Goal: Task Accomplishment & Management: Use online tool/utility

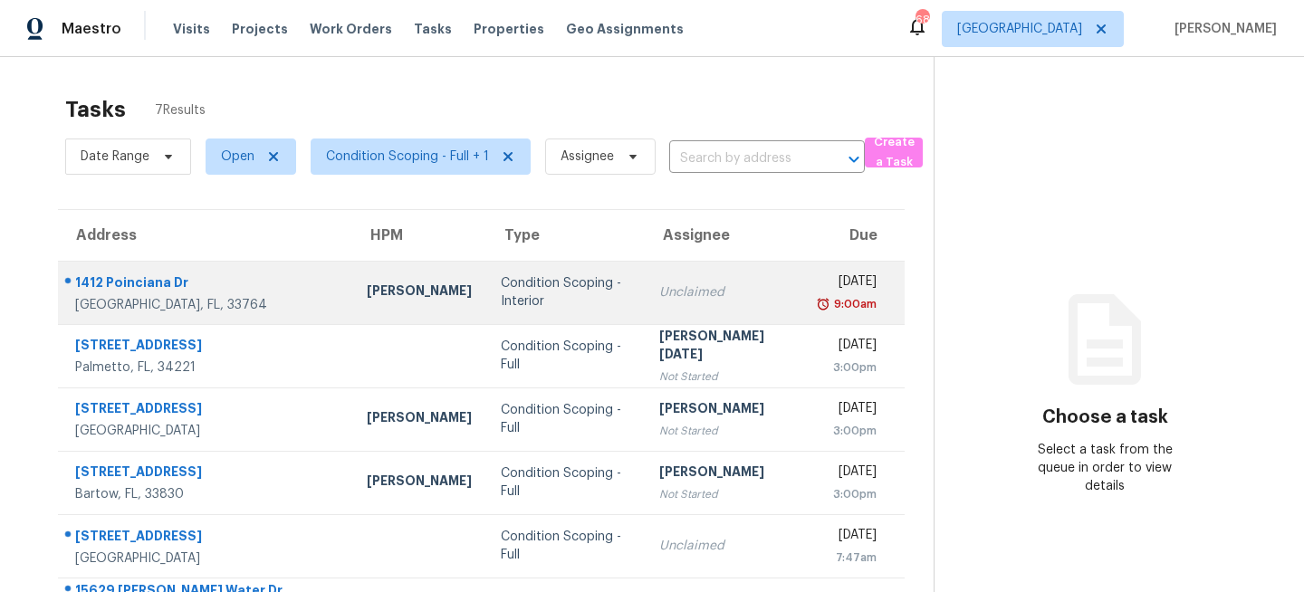
click at [501, 294] on div "Condition Scoping - Interior" at bounding box center [565, 292] width 129 height 36
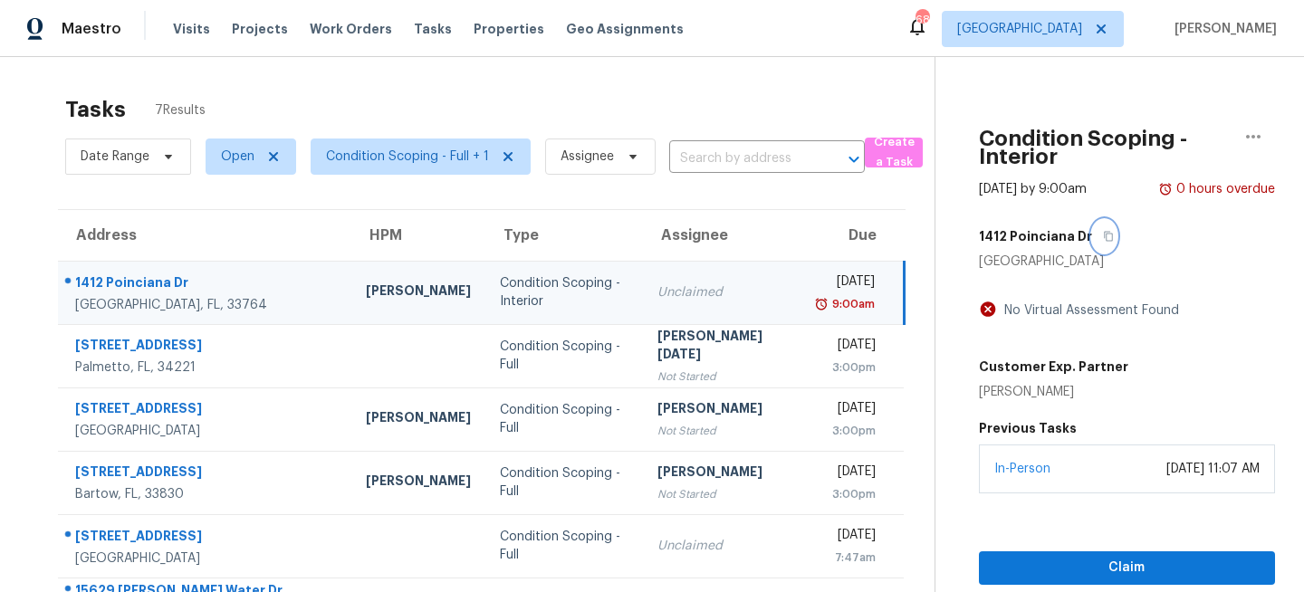
click at [1103, 235] on icon "button" at bounding box center [1108, 236] width 11 height 11
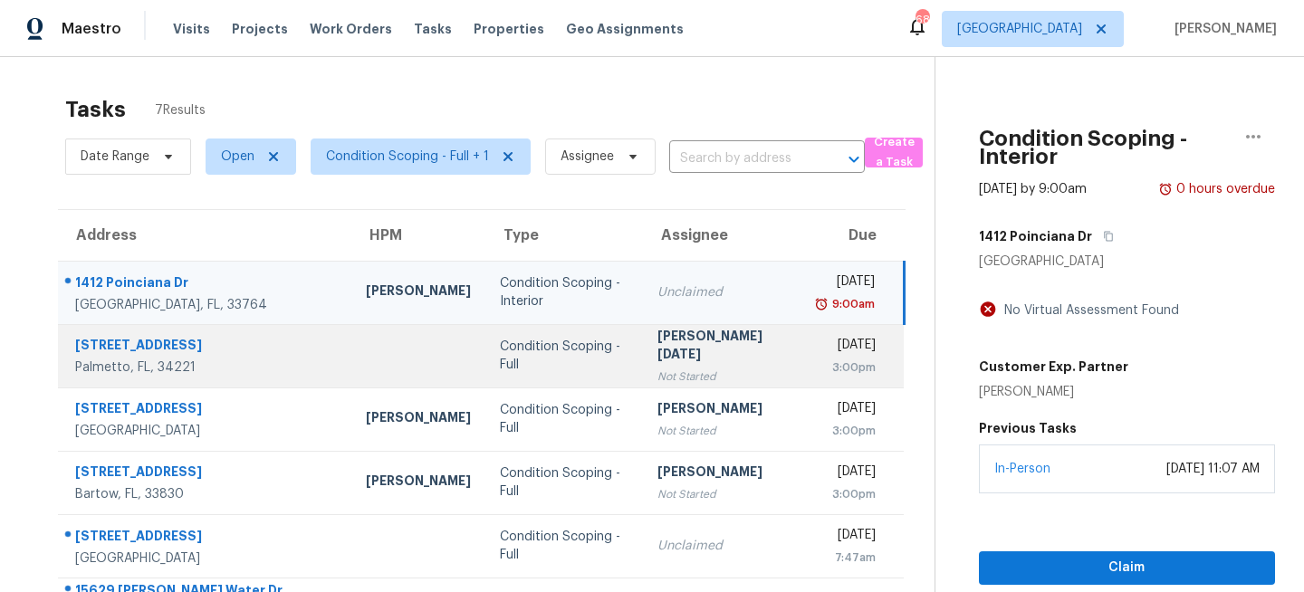
click at [578, 360] on td "Condition Scoping - Full" at bounding box center [564, 355] width 158 height 63
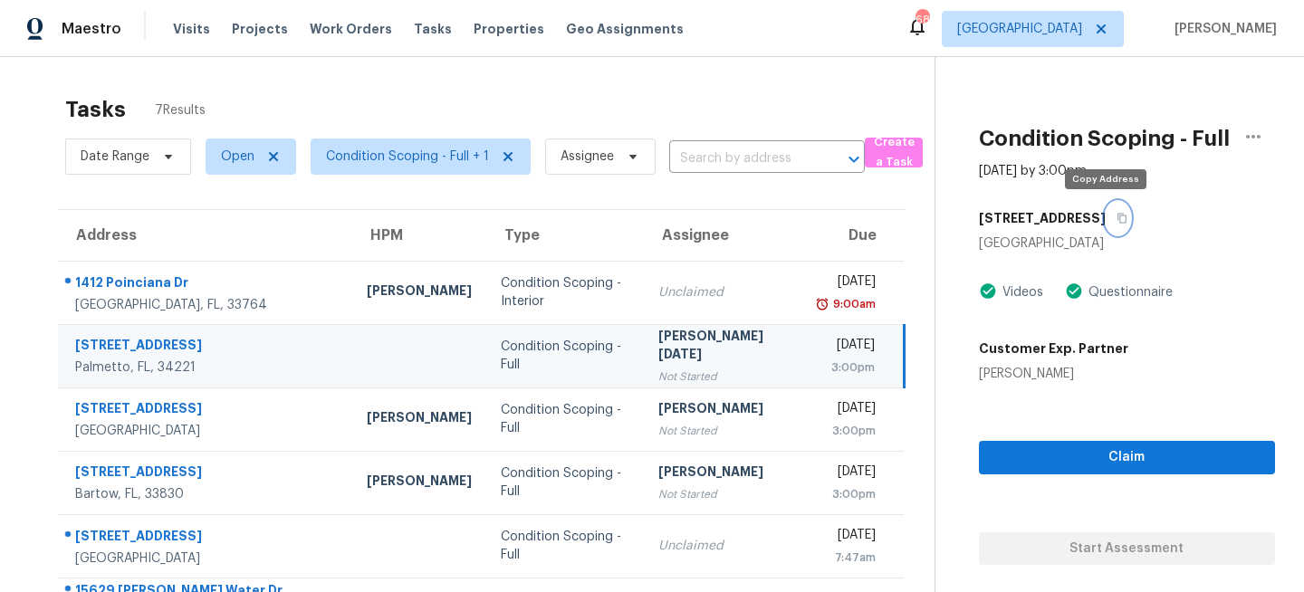
click at [1117, 215] on icon "button" at bounding box center [1121, 219] width 9 height 10
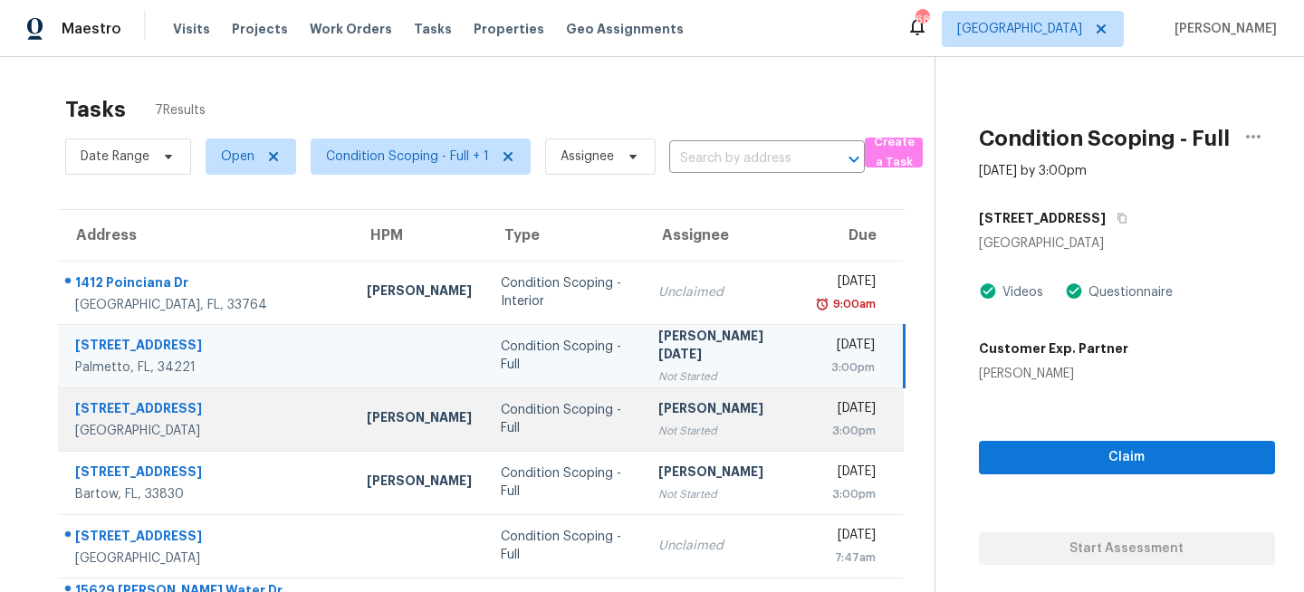
click at [576, 424] on td "Condition Scoping - Full" at bounding box center [565, 419] width 158 height 63
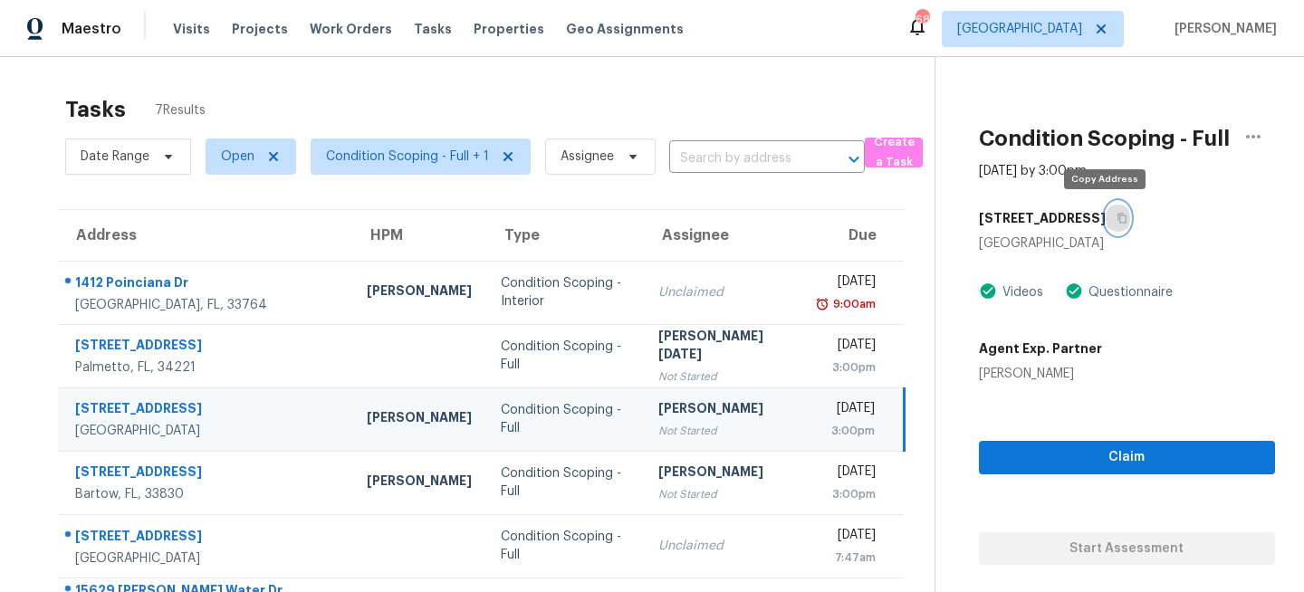
click at [1116, 222] on icon "button" at bounding box center [1121, 218] width 11 height 11
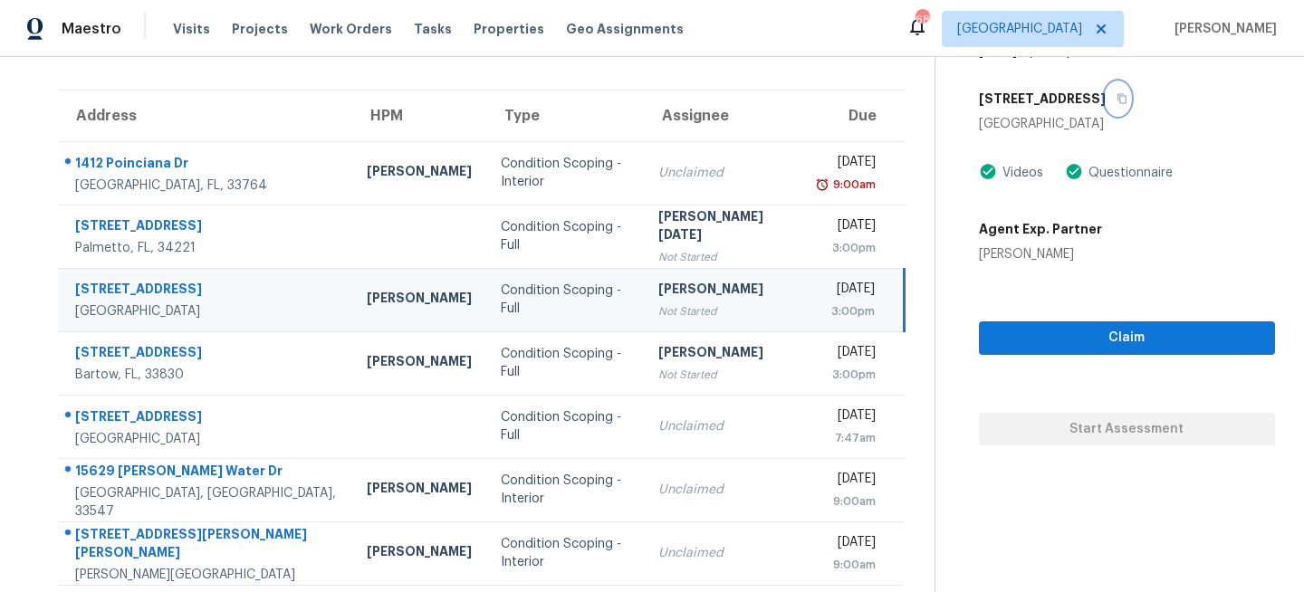
scroll to position [127, 0]
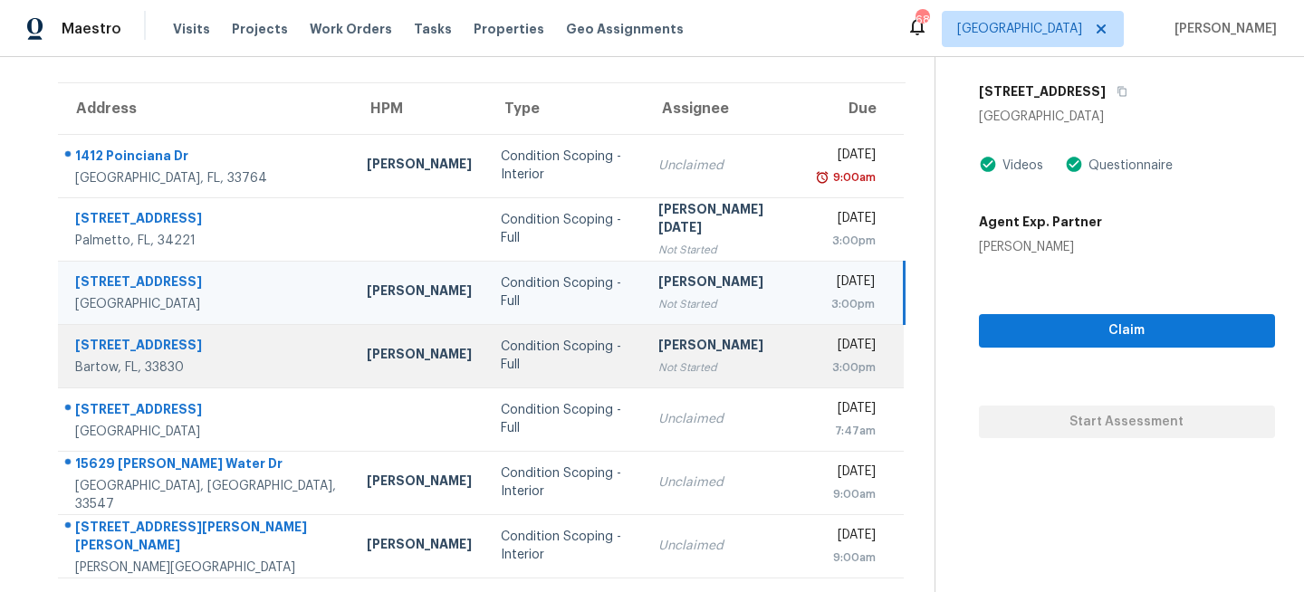
click at [658, 348] on div "[PERSON_NAME]" at bounding box center [724, 347] width 133 height 23
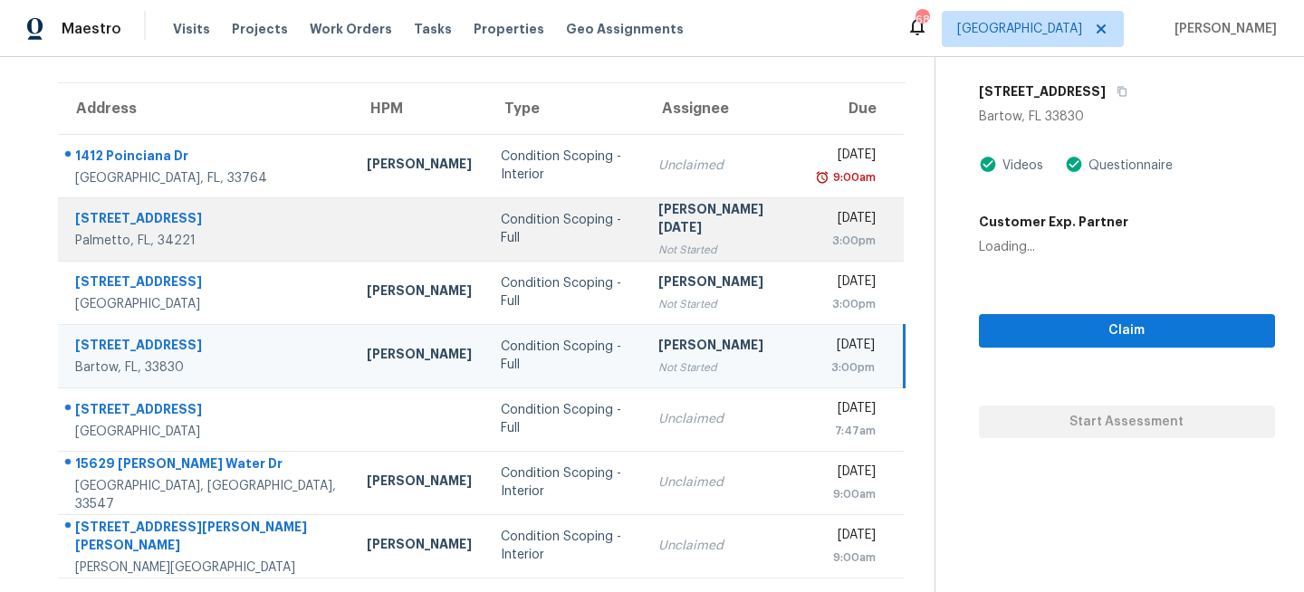
scroll to position [0, 0]
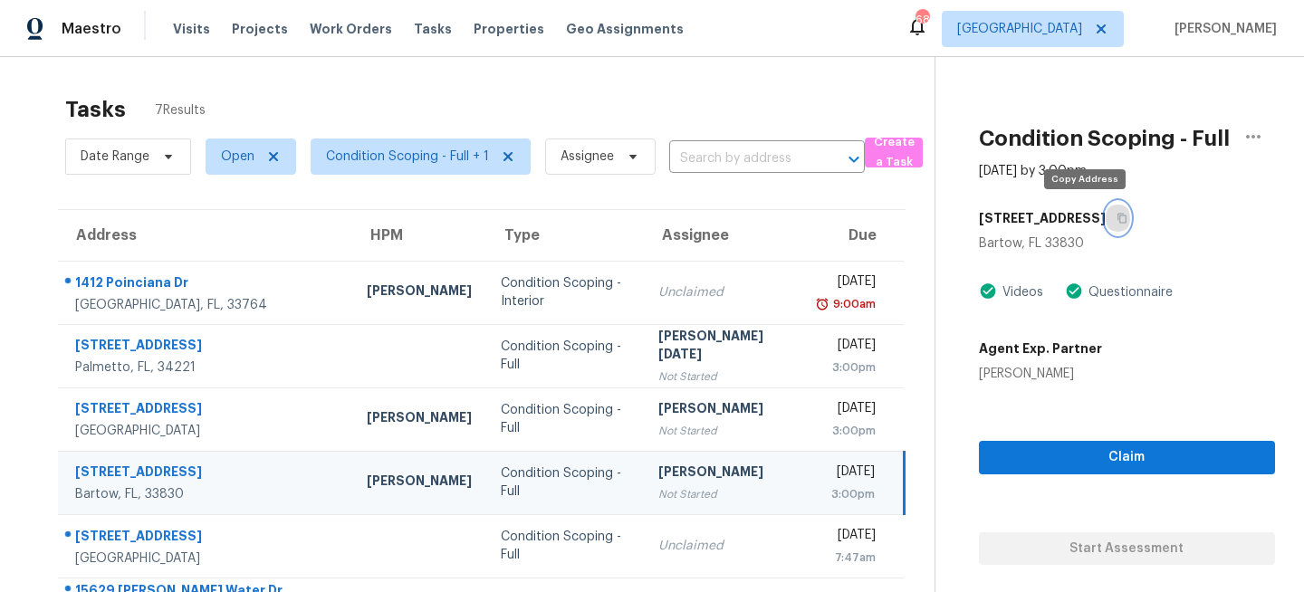
click at [1116, 220] on icon "button" at bounding box center [1121, 218] width 11 height 11
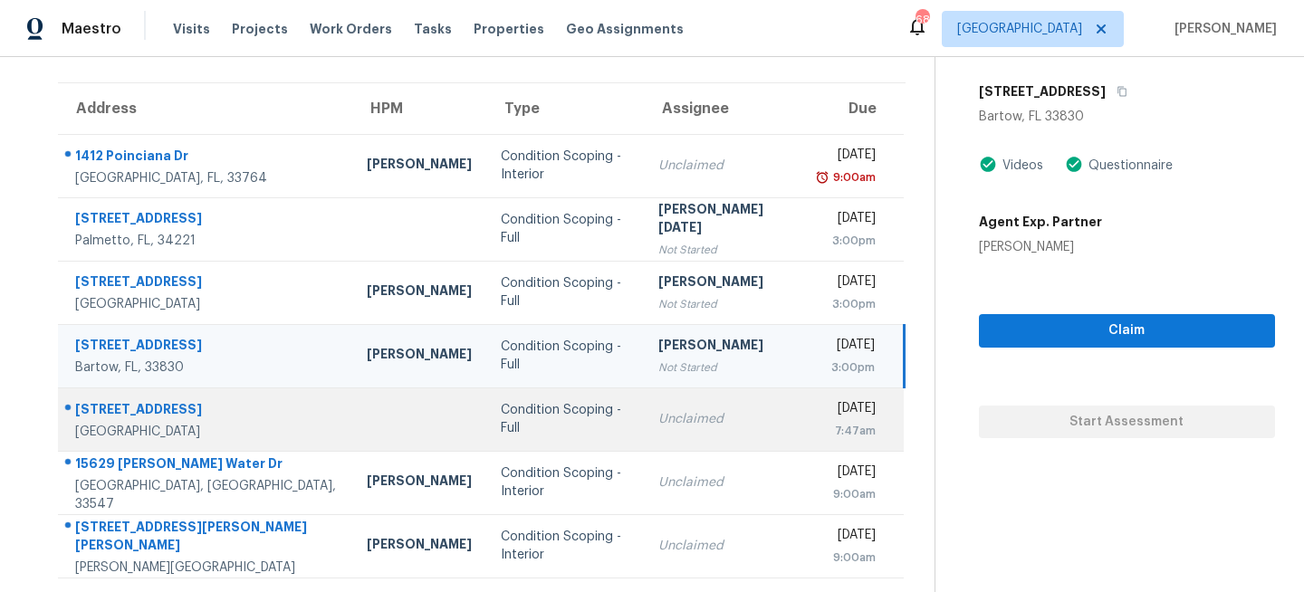
click at [554, 421] on div "Condition Scoping - Full" at bounding box center [565, 419] width 129 height 36
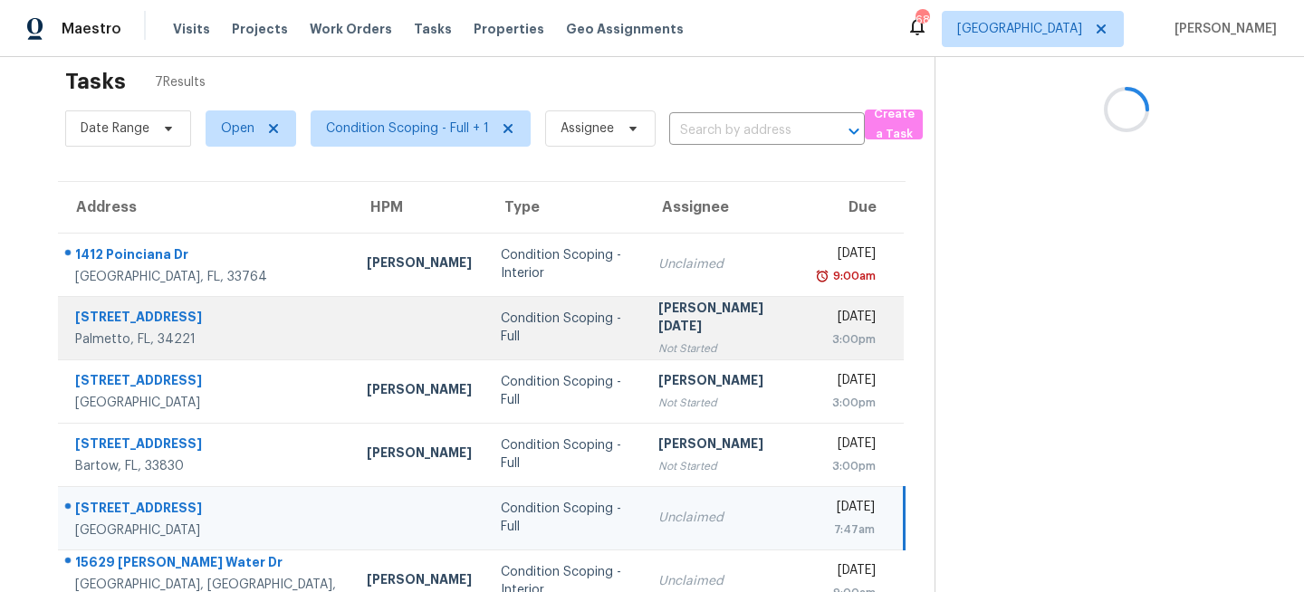
scroll to position [0, 0]
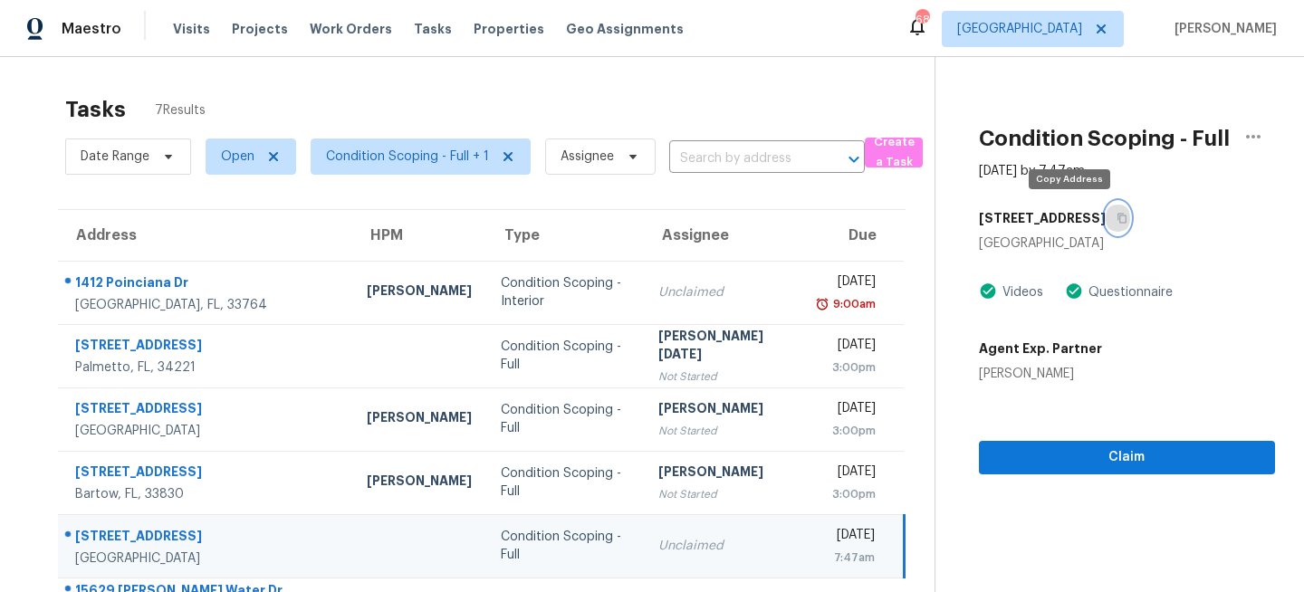
click at [1117, 222] on icon "button" at bounding box center [1121, 219] width 9 height 10
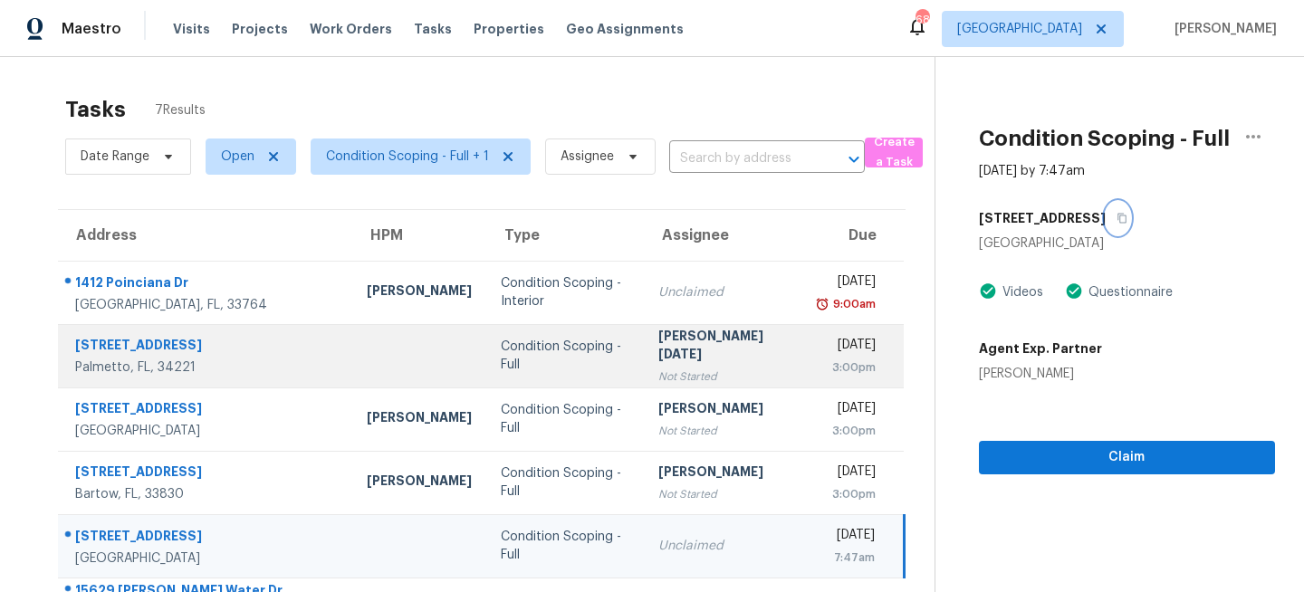
scroll to position [127, 0]
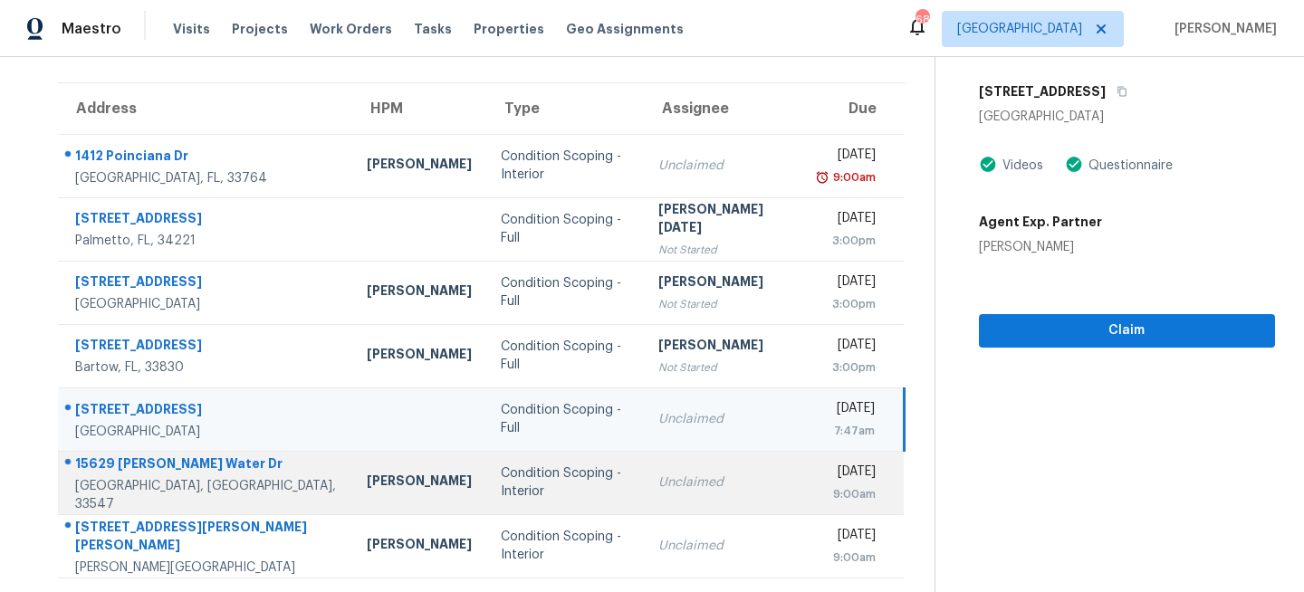
click at [556, 475] on div "Condition Scoping - Interior" at bounding box center [565, 482] width 129 height 36
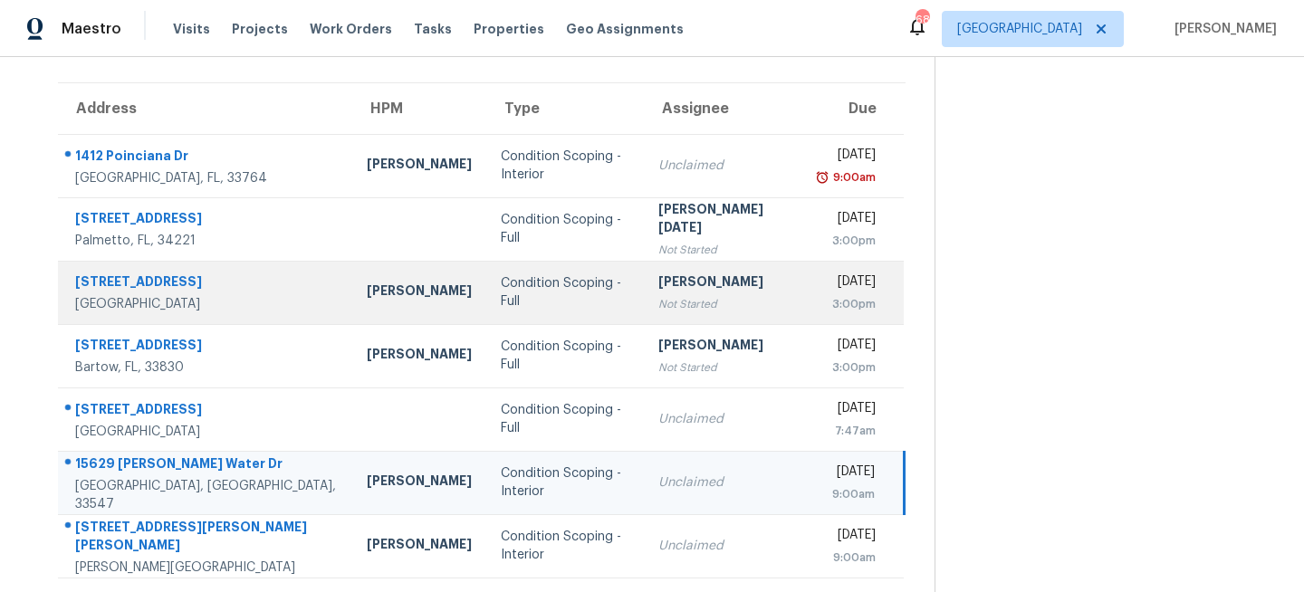
scroll to position [0, 0]
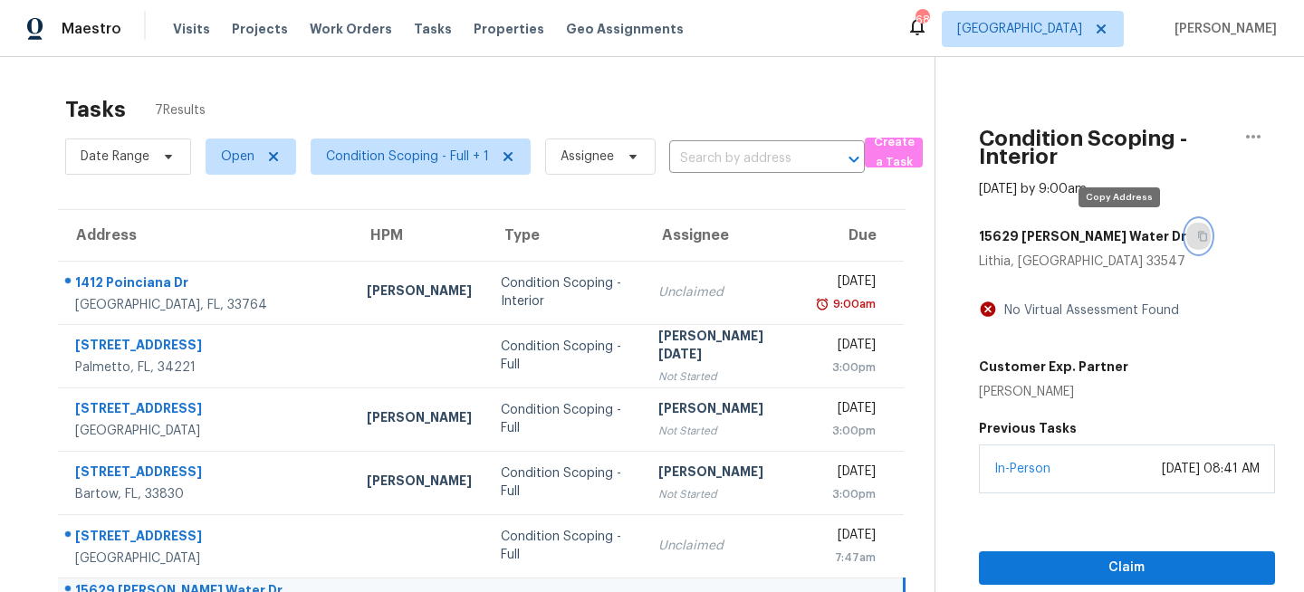
click at [1198, 239] on icon "button" at bounding box center [1202, 237] width 9 height 10
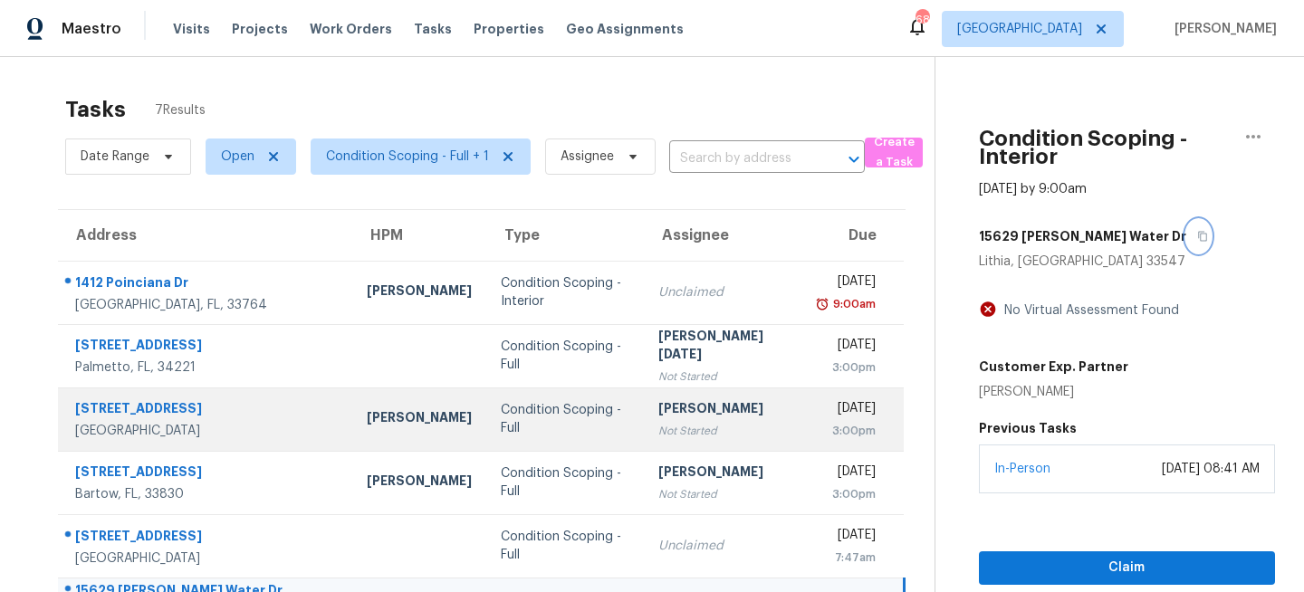
scroll to position [127, 0]
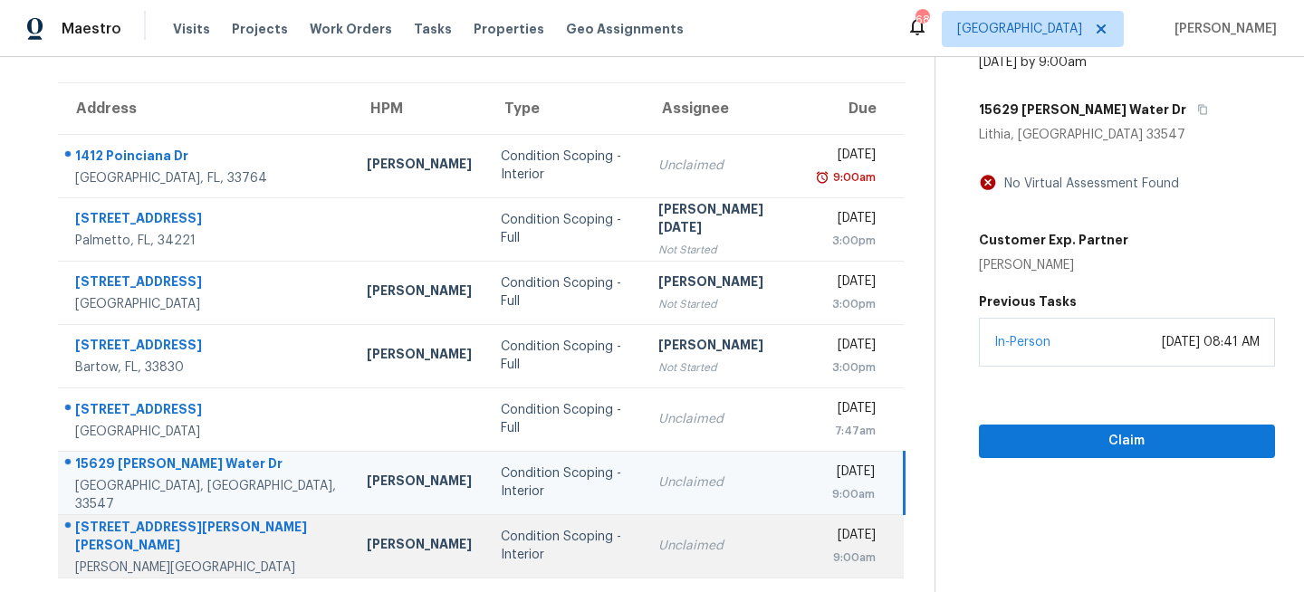
click at [534, 550] on div "Condition Scoping - Interior" at bounding box center [565, 546] width 129 height 36
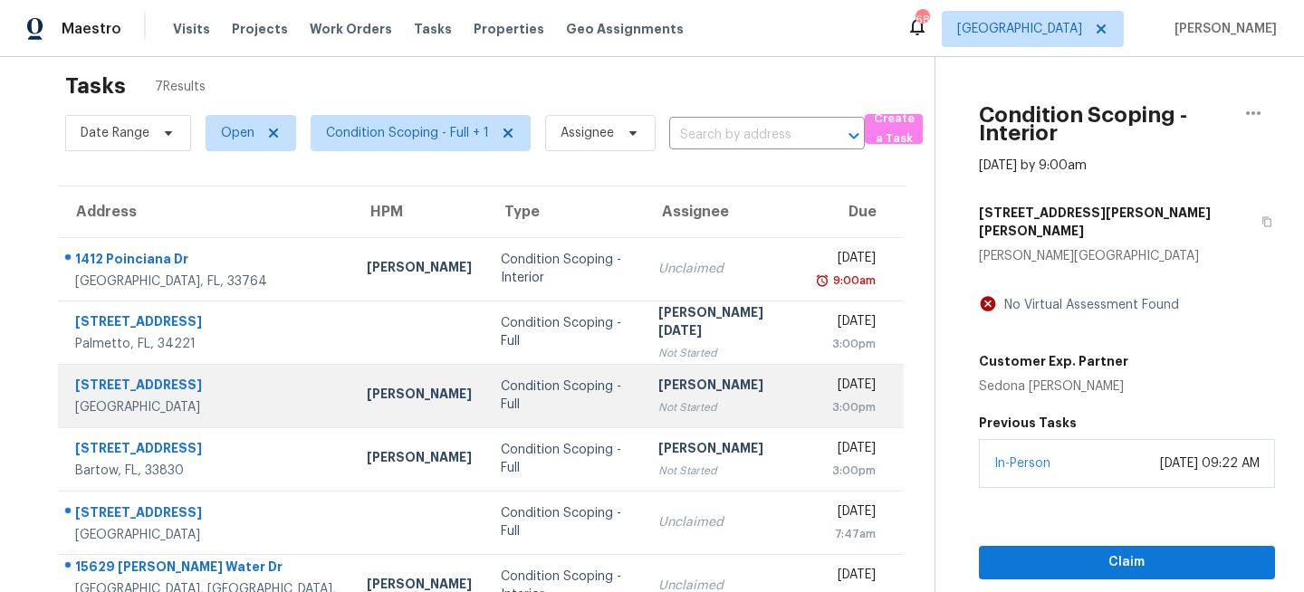
scroll to position [0, 0]
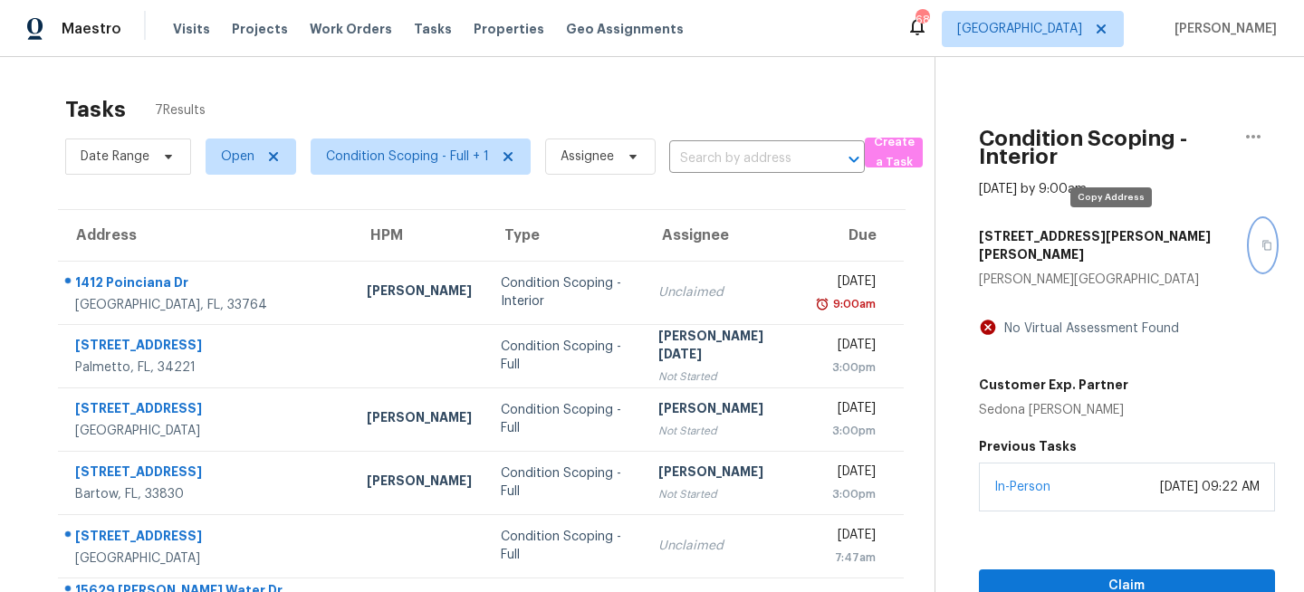
click at [1261, 240] on icon "button" at bounding box center [1266, 245] width 11 height 11
click at [440, 94] on div "Tasks 7 Results" at bounding box center [499, 109] width 869 height 47
